Goal: Transaction & Acquisition: Obtain resource

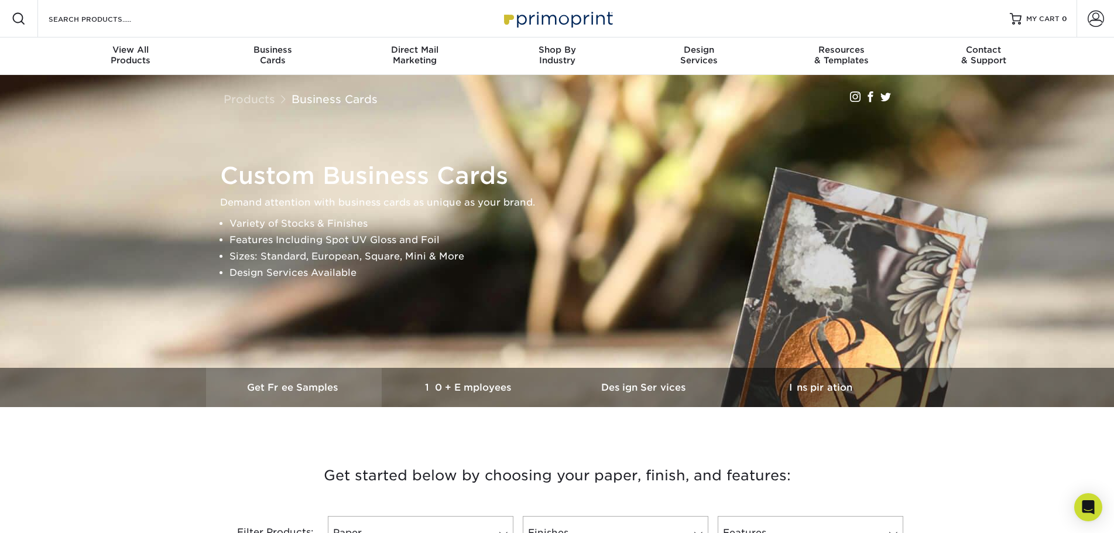
click at [296, 386] on h3 "Get Free Samples" at bounding box center [294, 387] width 176 height 11
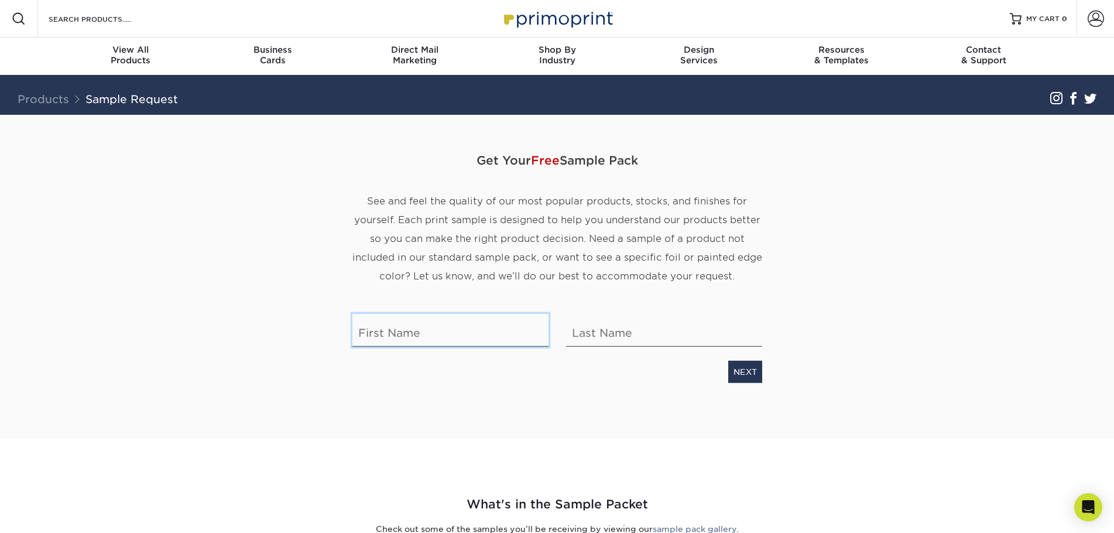
click at [437, 330] on input "text" at bounding box center [450, 330] width 196 height 33
click at [438, 339] on input "text" at bounding box center [450, 330] width 196 height 33
type input "G. Kenneth"
click at [619, 328] on input "text" at bounding box center [664, 330] width 196 height 33
type input "Robertson"
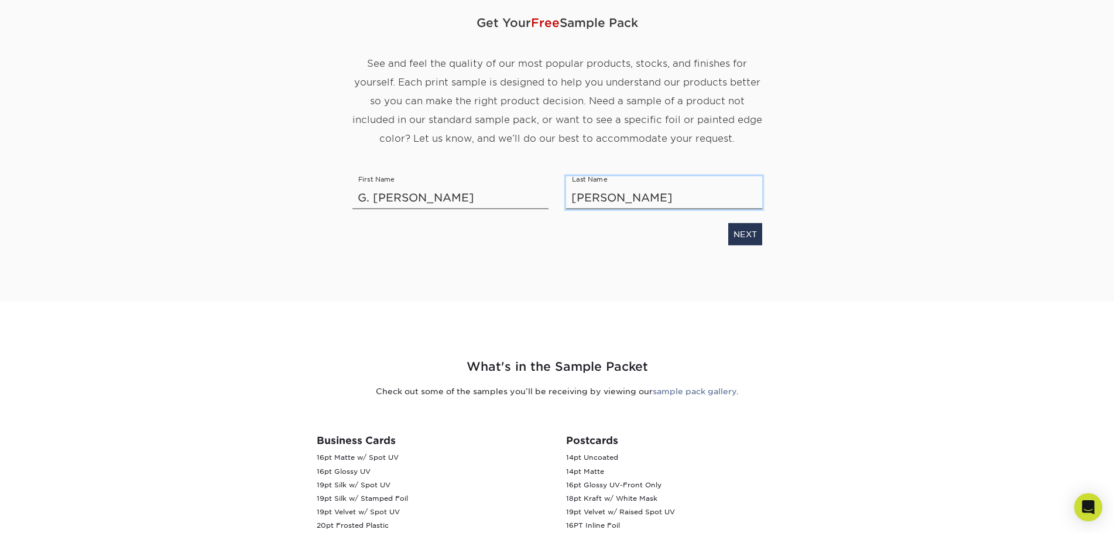
scroll to position [117, 0]
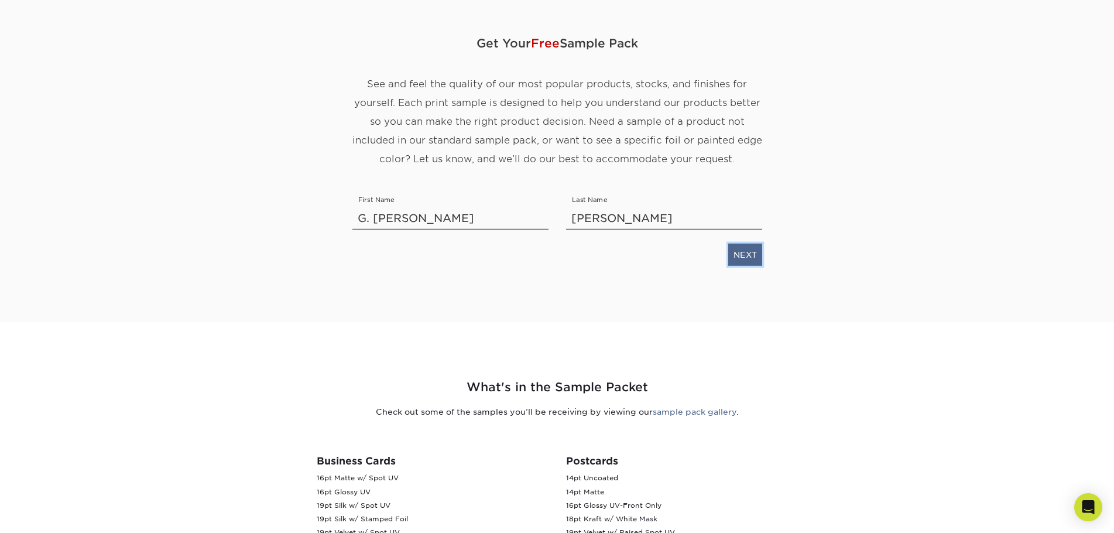
click at [751, 256] on link "NEXT" at bounding box center [745, 255] width 34 height 22
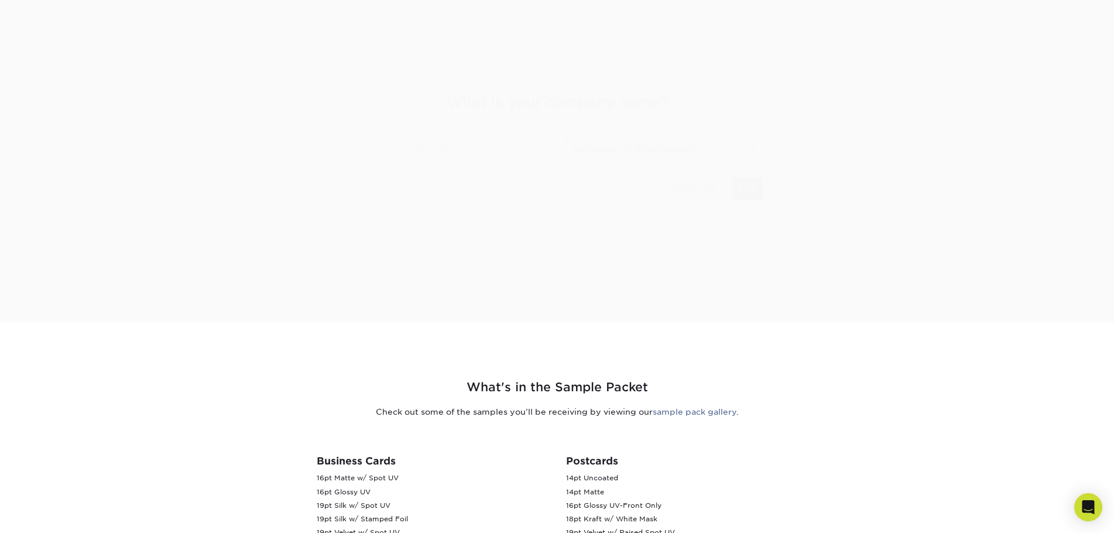
scroll to position [183, 0]
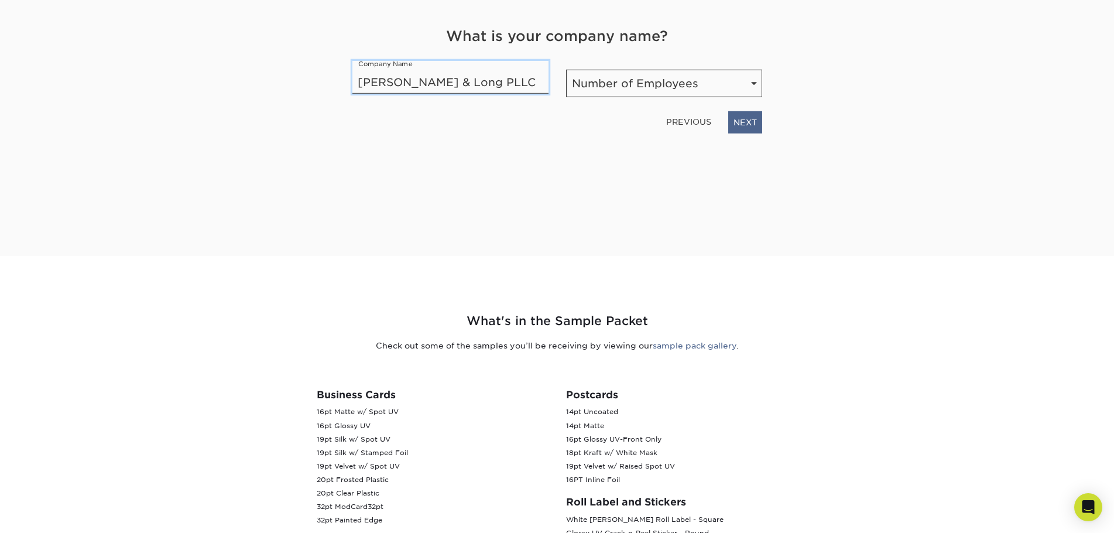
type input "Hendrickson & Long PLLC"
click at [749, 122] on link "NEXT" at bounding box center [745, 122] width 34 height 22
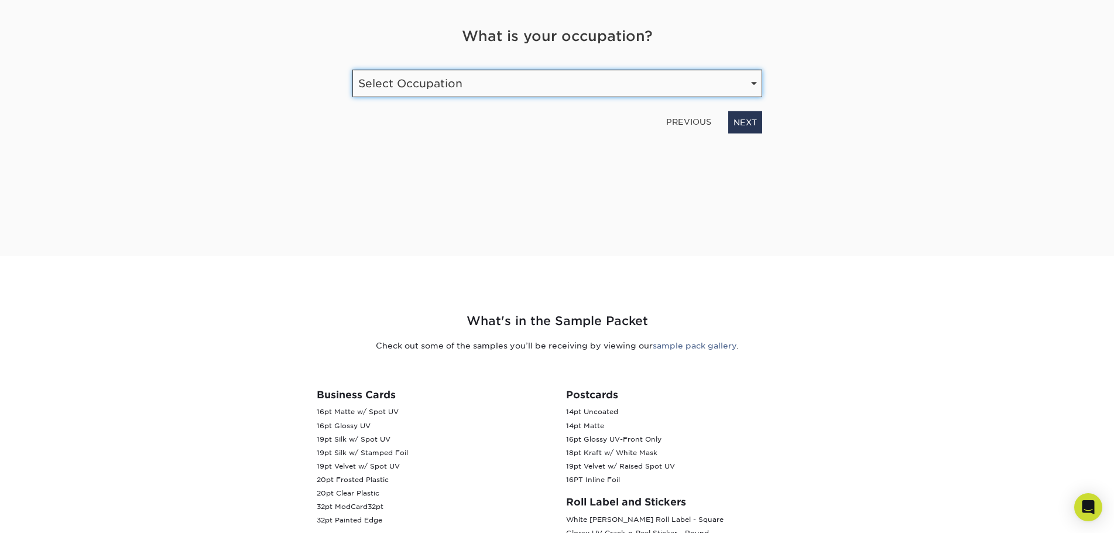
click at [757, 82] on select "Select Occupation Agency Automotive Blogger Cleaning Services Construction Educ…" at bounding box center [557, 84] width 410 height 28
select select "Legal"
click at [352, 70] on select "Select Occupation Agency Automotive Blogger Cleaning Services Construction Educ…" at bounding box center [557, 84] width 410 height 28
click at [754, 125] on link "NEXT" at bounding box center [745, 122] width 34 height 22
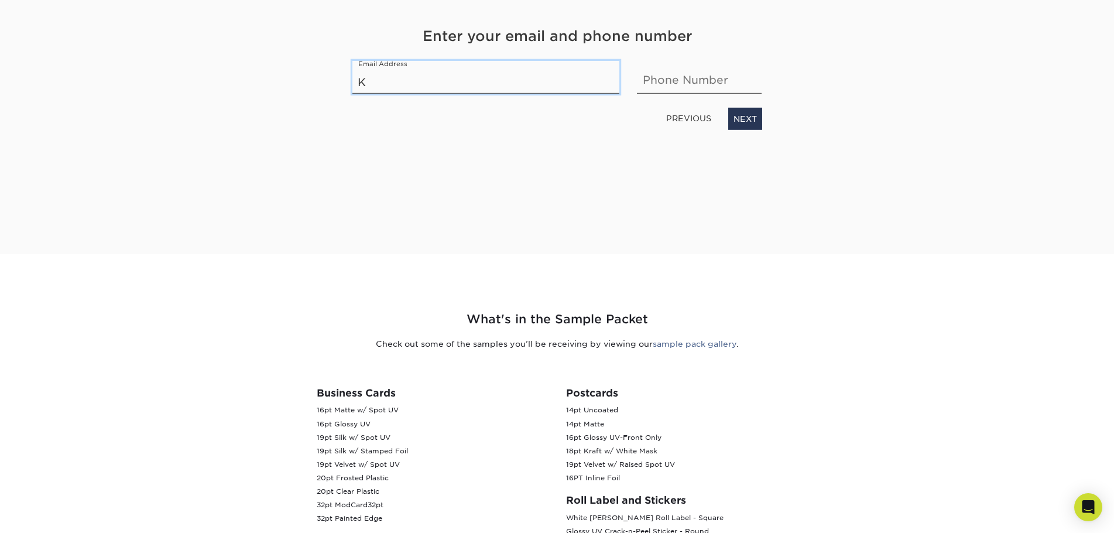
type input "KRobertson@handl.com"
type input "3043897794"
click at [739, 126] on link "NEXT" at bounding box center [745, 119] width 34 height 22
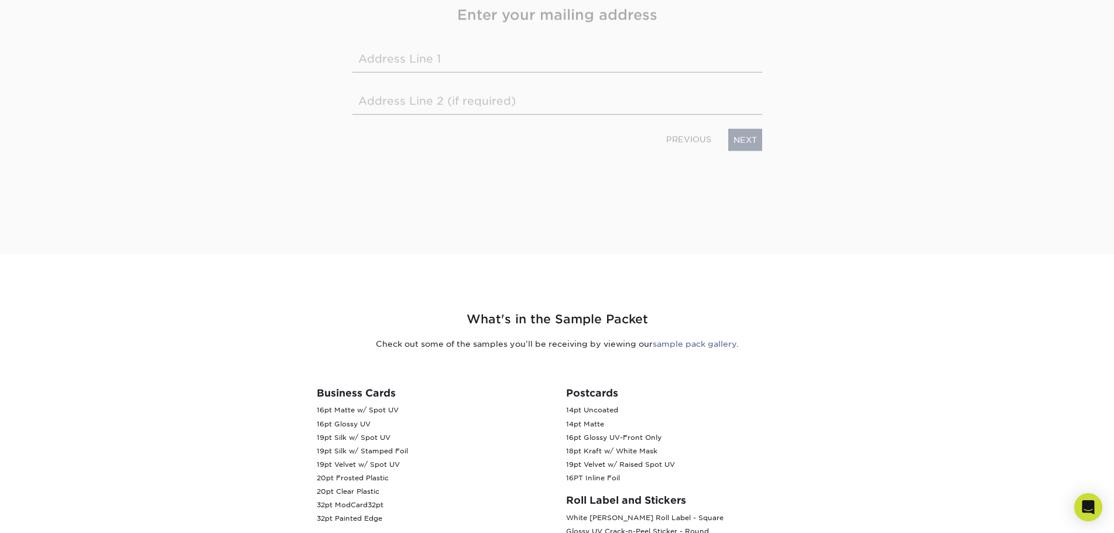
scroll to position [164, 0]
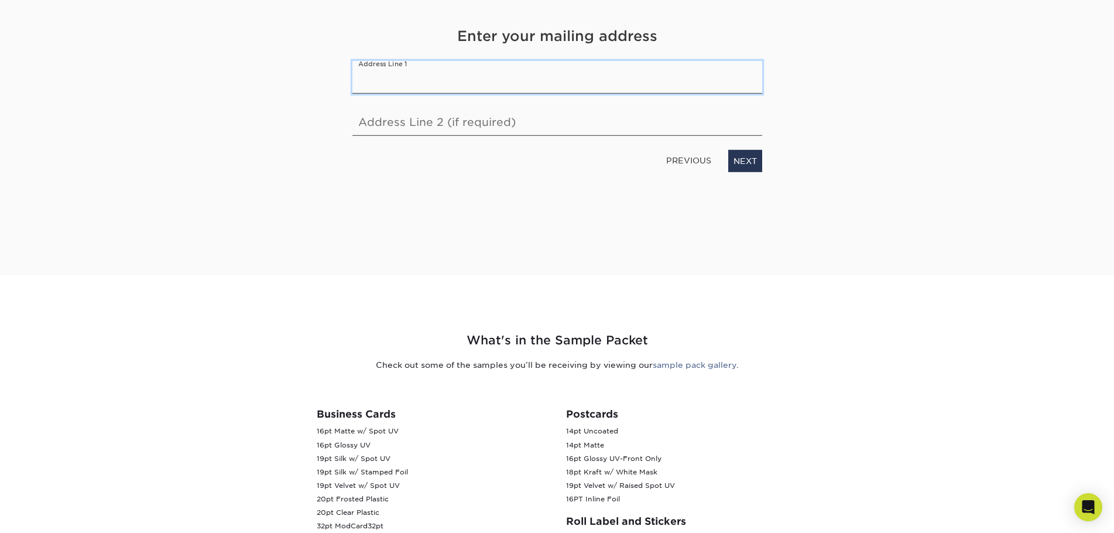
click at [461, 79] on input "text" at bounding box center [557, 77] width 410 height 33
type input "125 Granville Square, Suite 107"
click at [550, 125] on input "text" at bounding box center [557, 119] width 410 height 33
type input "Morgantown, WV 26501"
click at [752, 165] on link "NEXT" at bounding box center [745, 161] width 34 height 22
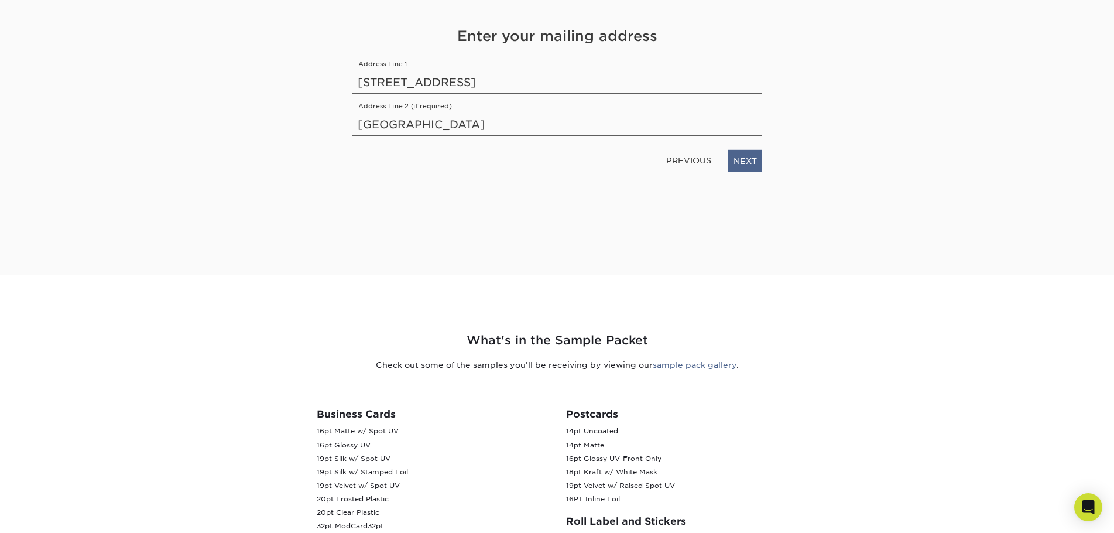
scroll to position [160, 0]
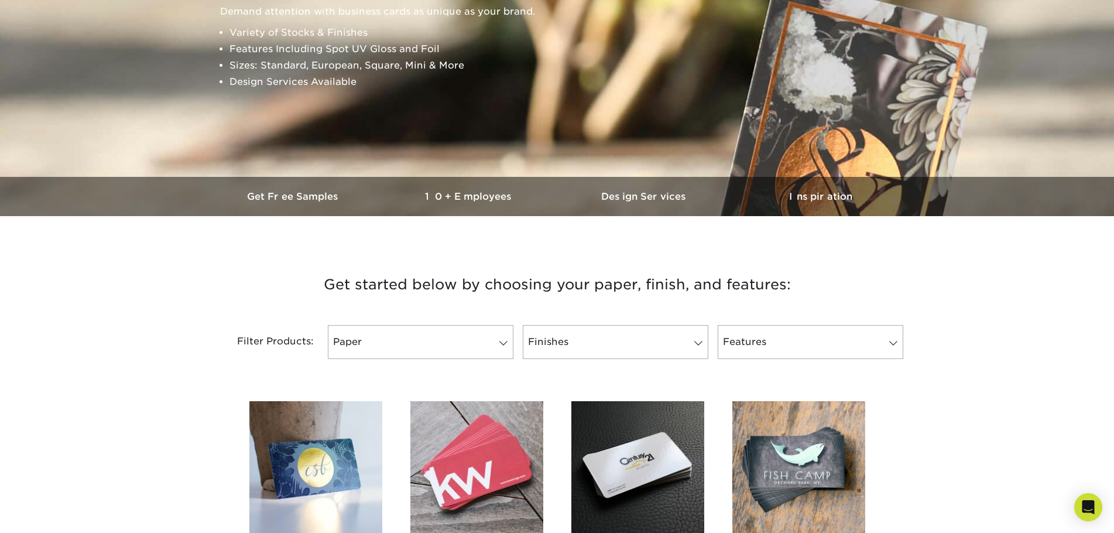
scroll to position [59, 0]
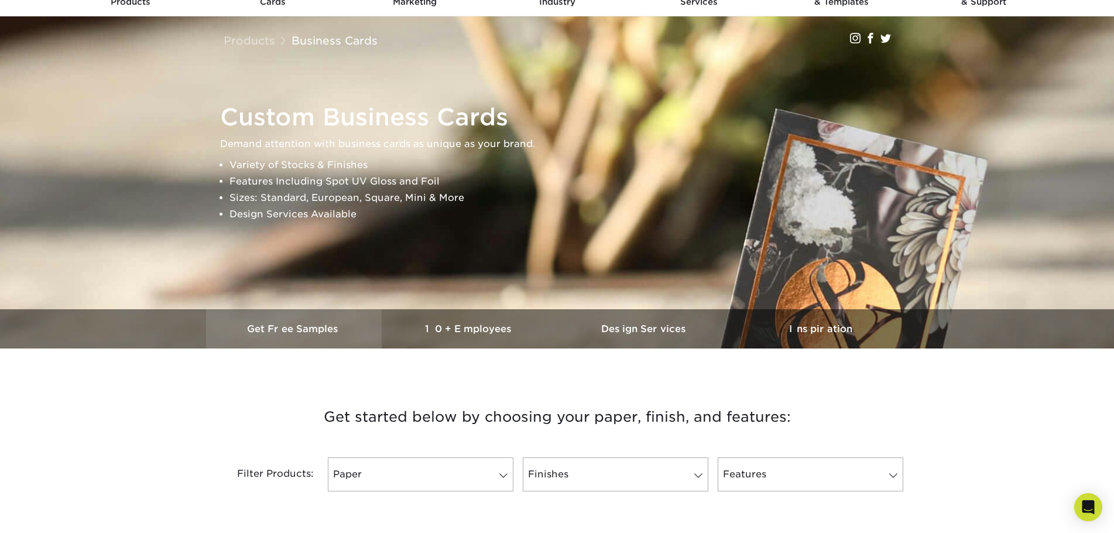
click at [297, 328] on h3 "Get Free Samples" at bounding box center [294, 328] width 176 height 11
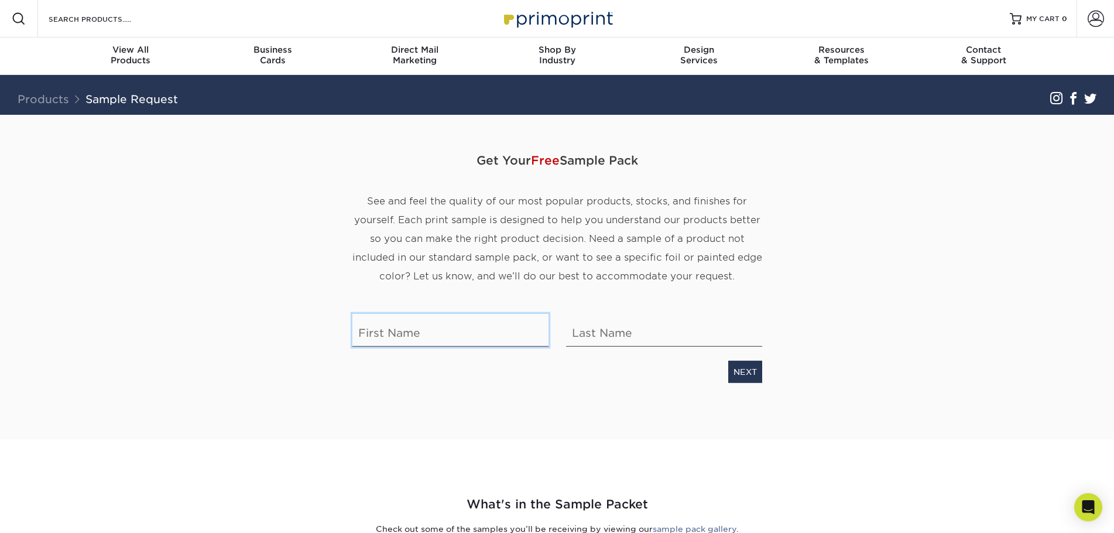
click at [463, 342] on input "text" at bounding box center [450, 330] width 196 height 33
click at [433, 330] on input "text" at bounding box center [450, 330] width 196 height 33
type input "G. Kenneth"
click at [623, 333] on input "text" at bounding box center [664, 330] width 196 height 33
type input "Robertson"
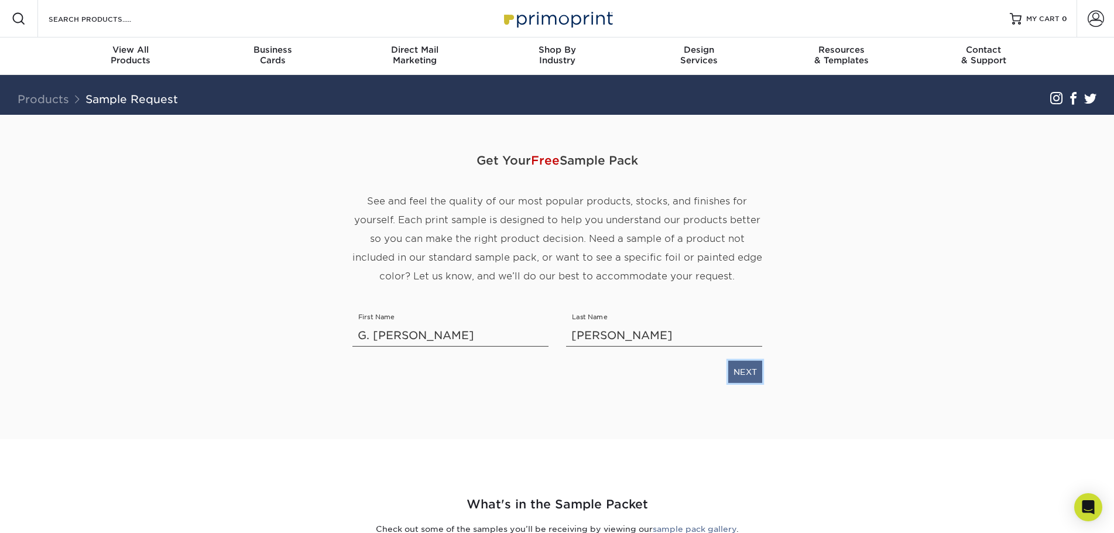
click at [732, 374] on link "NEXT" at bounding box center [745, 372] width 34 height 22
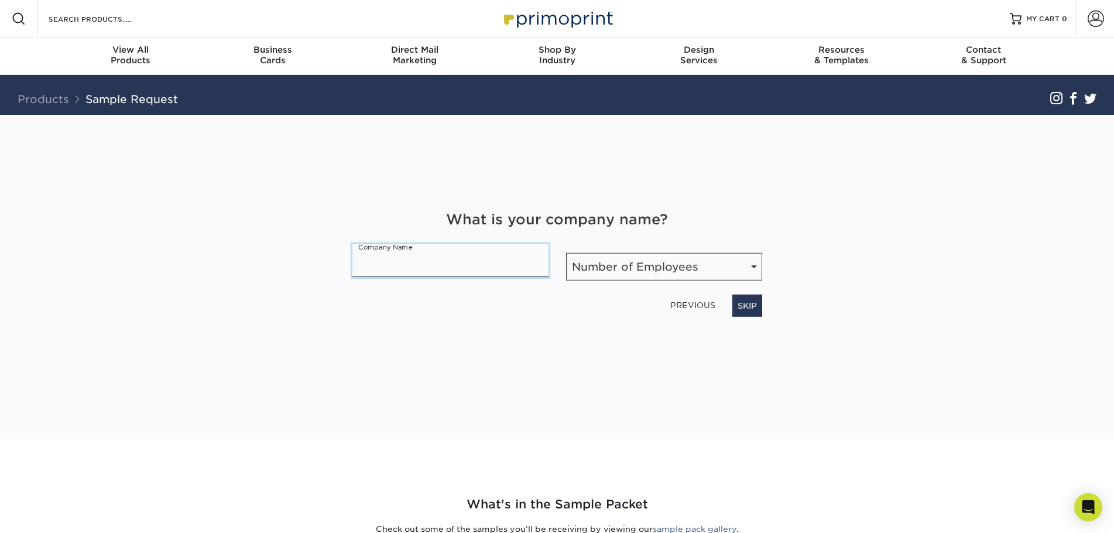
click at [465, 271] on input "text" at bounding box center [450, 260] width 196 height 33
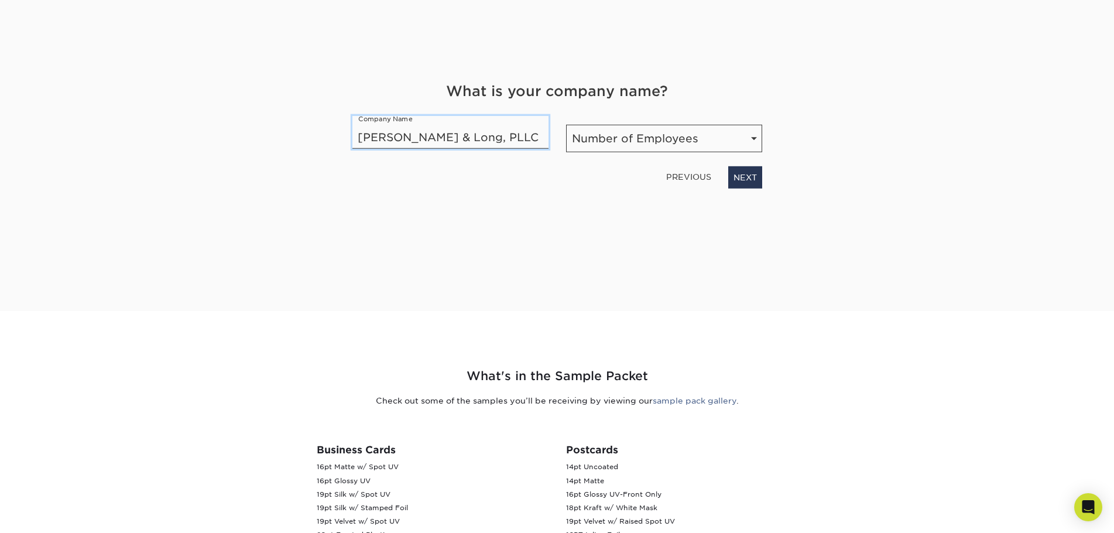
scroll to position [176, 0]
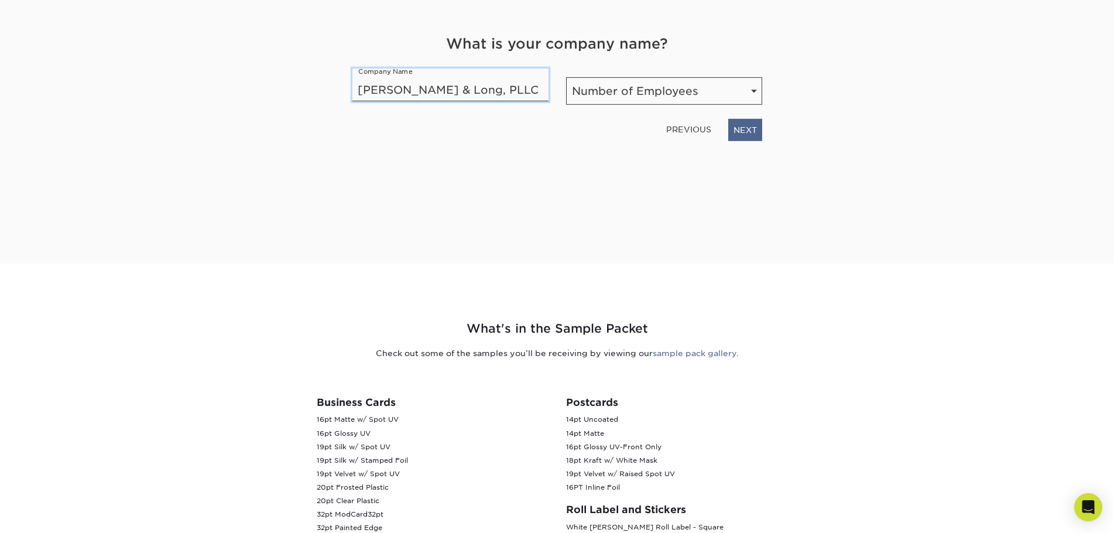
type input "Hendrickson & Long, PLLC"
click at [738, 135] on link "NEXT" at bounding box center [745, 130] width 34 height 22
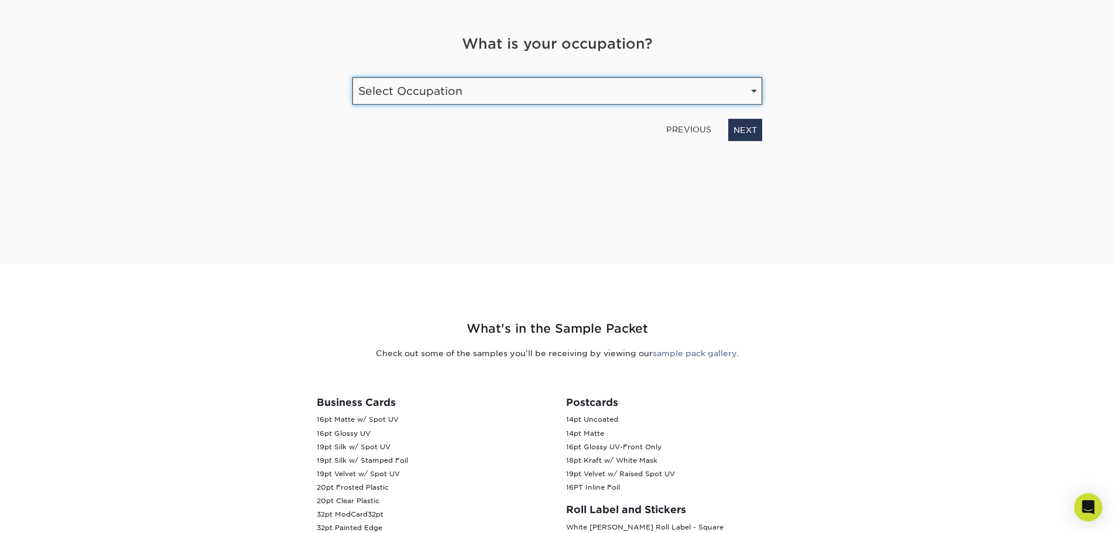
click at [576, 91] on select "Select Occupation Agency Automotive Blogger Cleaning Services Construction Educ…" at bounding box center [557, 91] width 410 height 28
select select "Legal"
click at [352, 77] on select "Select Occupation Agency Automotive Blogger Cleaning Services Construction Educ…" at bounding box center [557, 91] width 410 height 28
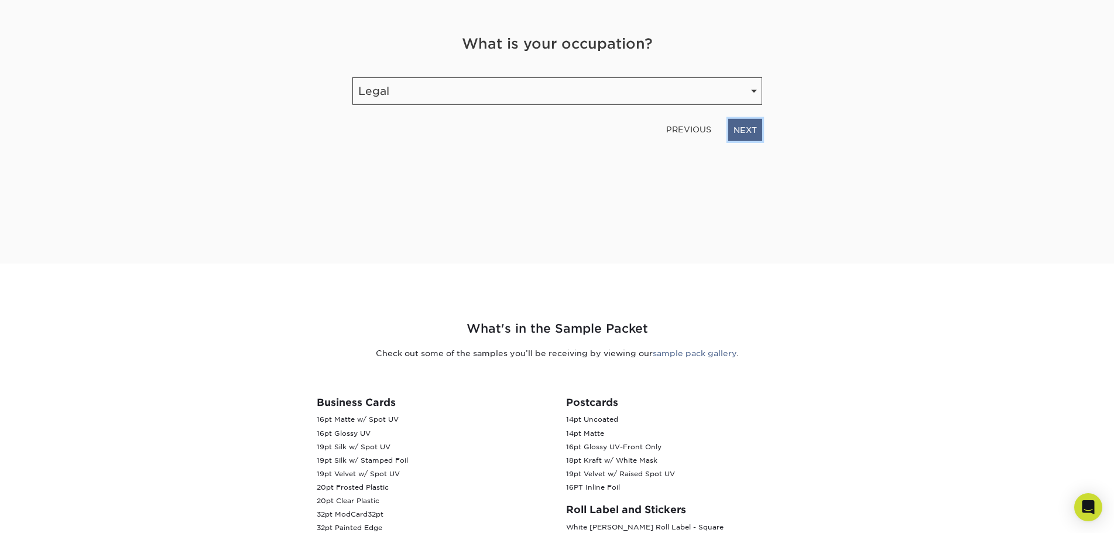
click at [753, 131] on link "NEXT" at bounding box center [745, 130] width 34 height 22
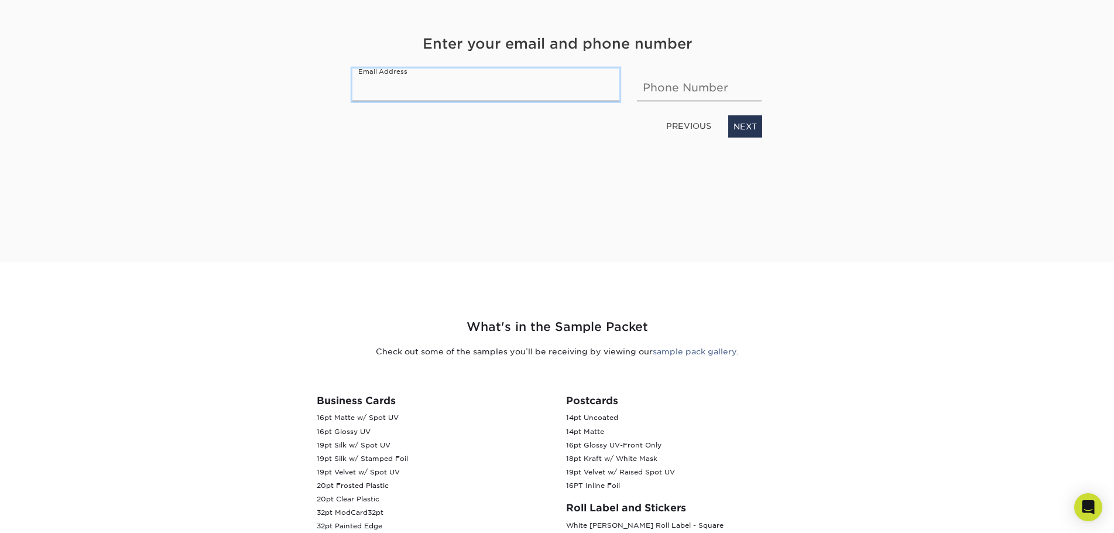
click at [487, 92] on input "email" at bounding box center [486, 85] width 268 height 33
type input "KRobertson@handl.com"
type input "3043897794"
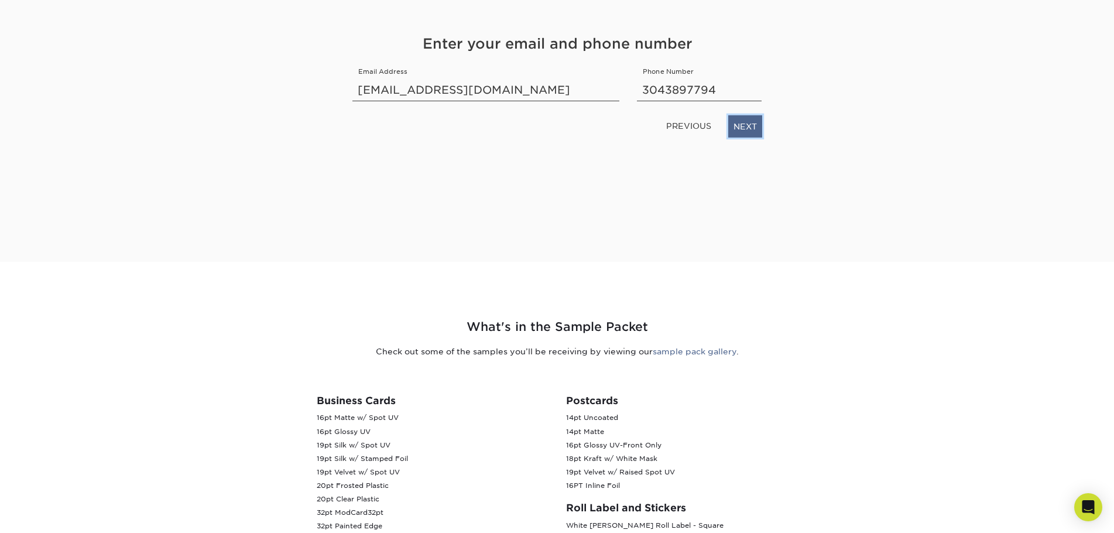
click at [754, 121] on link "NEXT" at bounding box center [745, 126] width 34 height 22
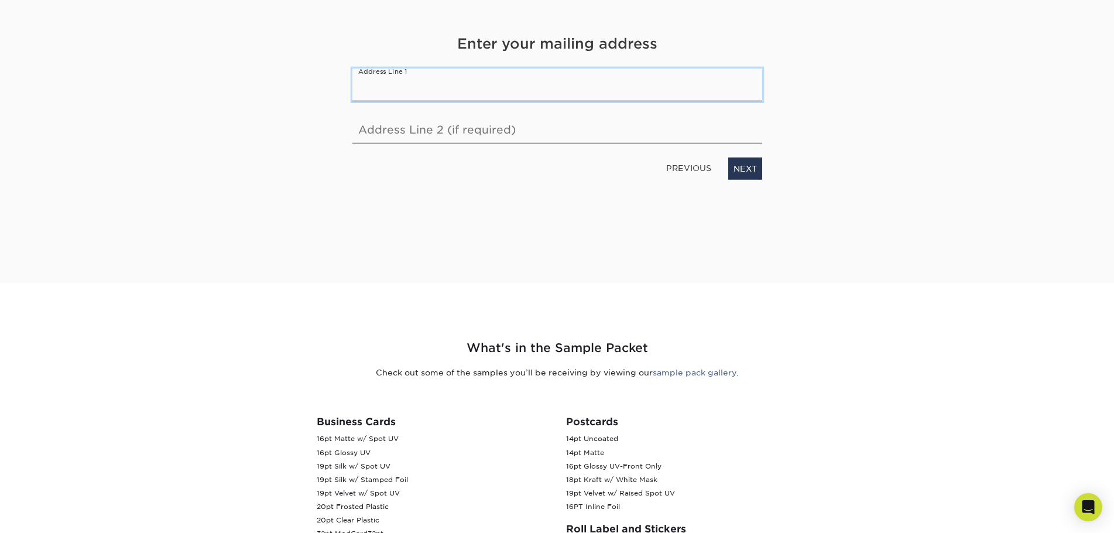
click at [521, 84] on input "text" at bounding box center [557, 85] width 410 height 33
type input "125 Granville Square"
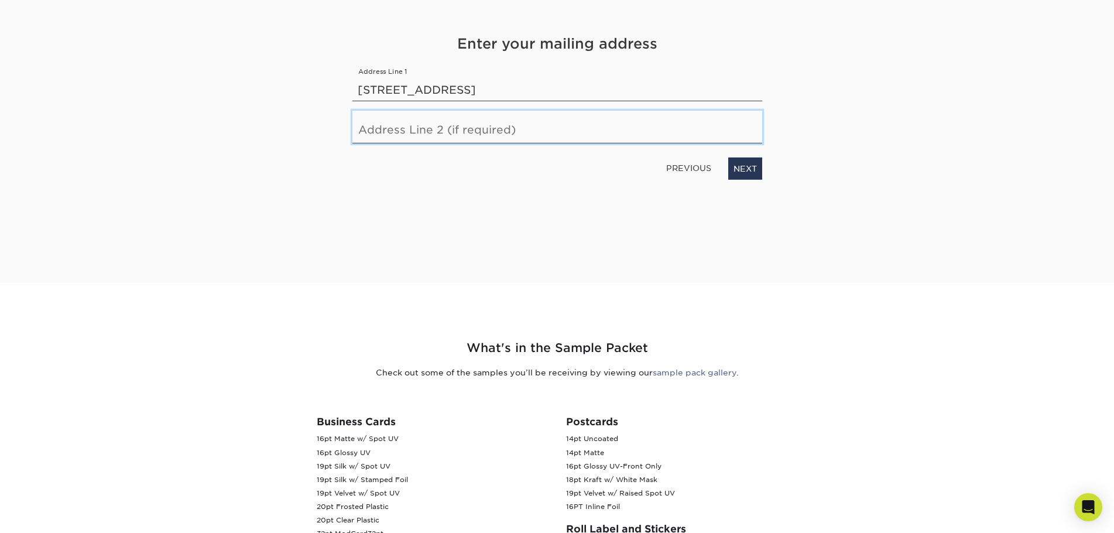
click at [547, 126] on input "text" at bounding box center [557, 127] width 410 height 33
type input "Suite 107"
click at [736, 165] on link "NEXT" at bounding box center [745, 169] width 34 height 22
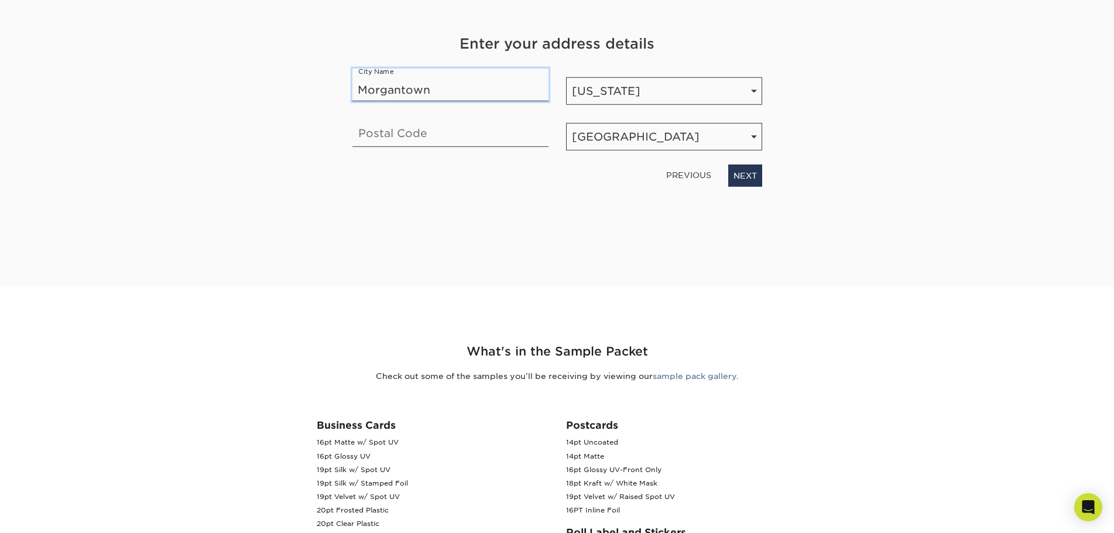
type input "Morgantown"
click at [390, 139] on input "text" at bounding box center [450, 130] width 196 height 33
type input "26501"
click at [732, 177] on link "NEXT" at bounding box center [745, 176] width 34 height 22
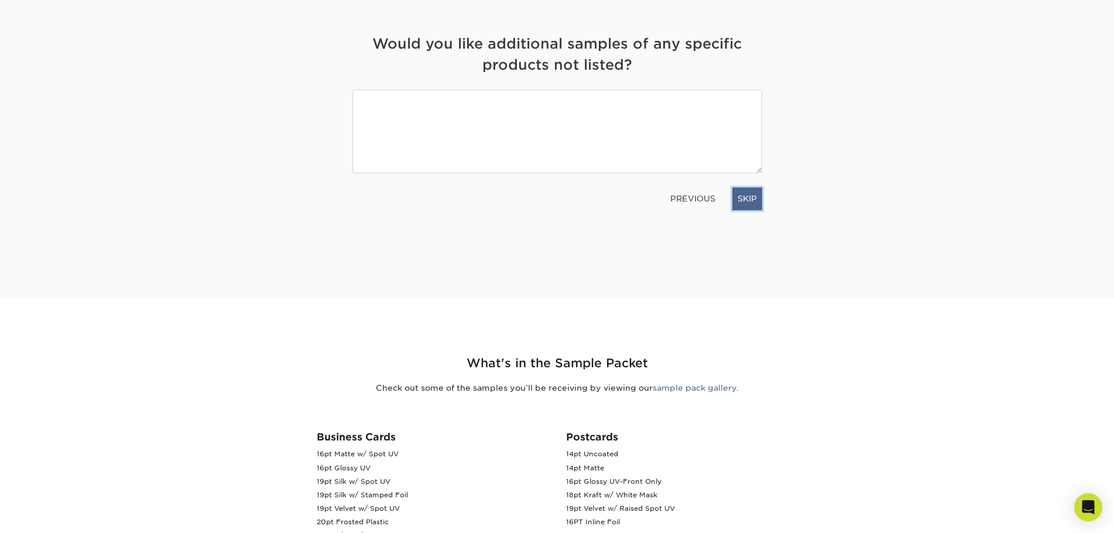
click at [749, 200] on link "SKIP" at bounding box center [747, 198] width 30 height 22
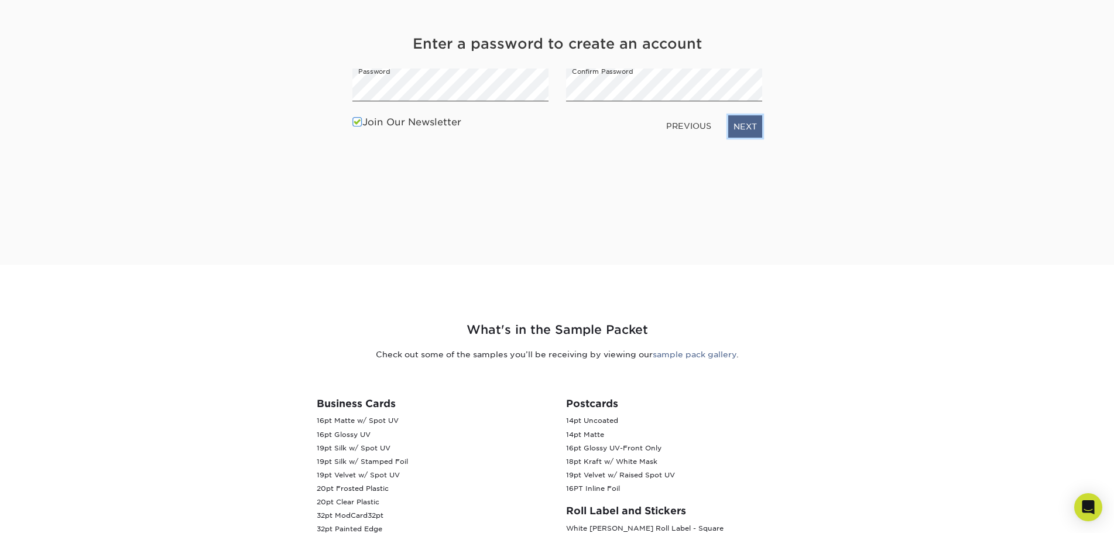
click at [755, 129] on link "NEXT" at bounding box center [745, 126] width 34 height 22
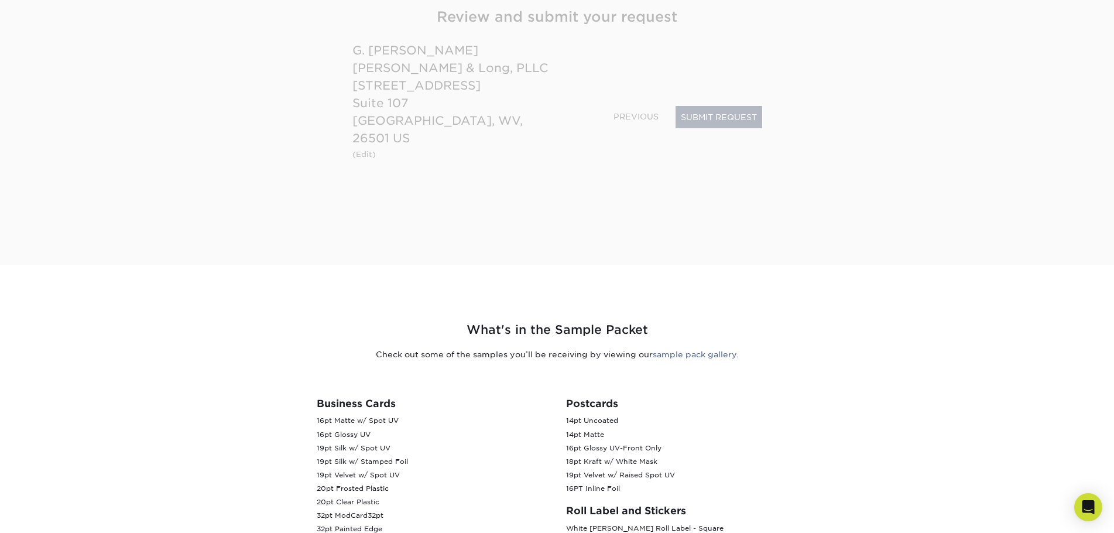
scroll to position [156, 0]
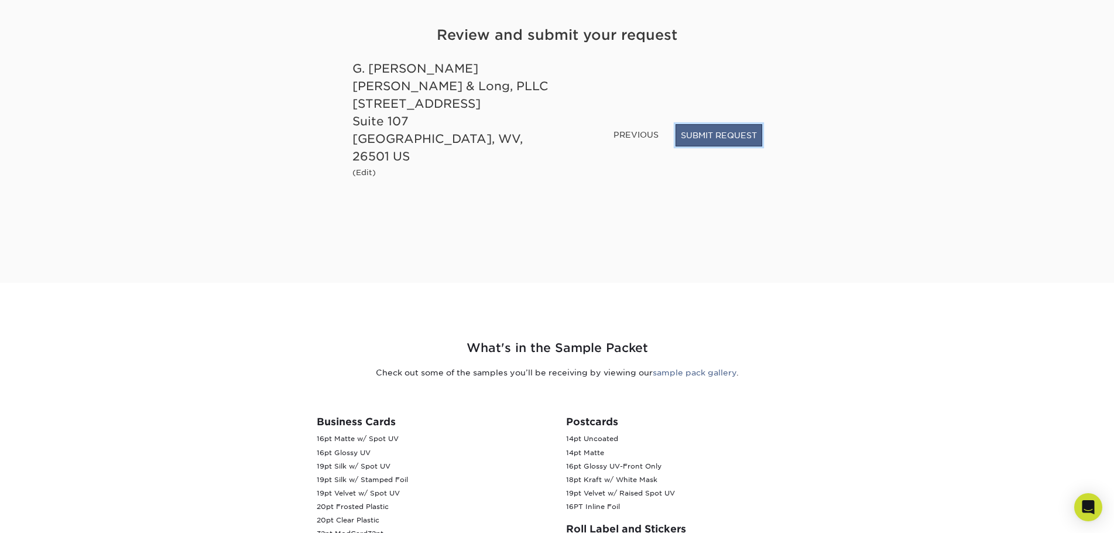
click at [714, 142] on button "SUBMIT REQUEST" at bounding box center [719, 135] width 87 height 22
